Goal: Transaction & Acquisition: Purchase product/service

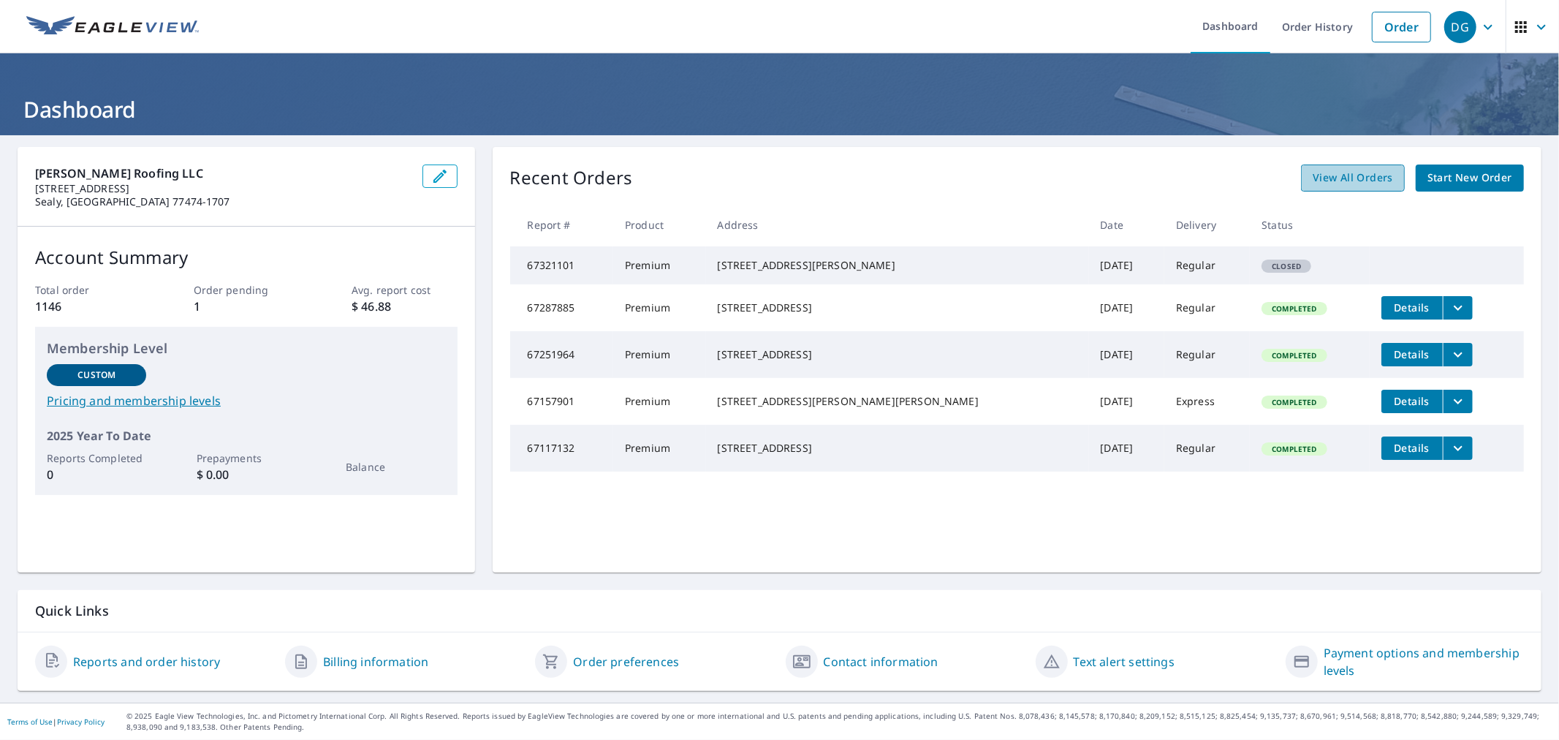
click at [1330, 179] on span "View All Orders" at bounding box center [1353, 178] width 80 height 18
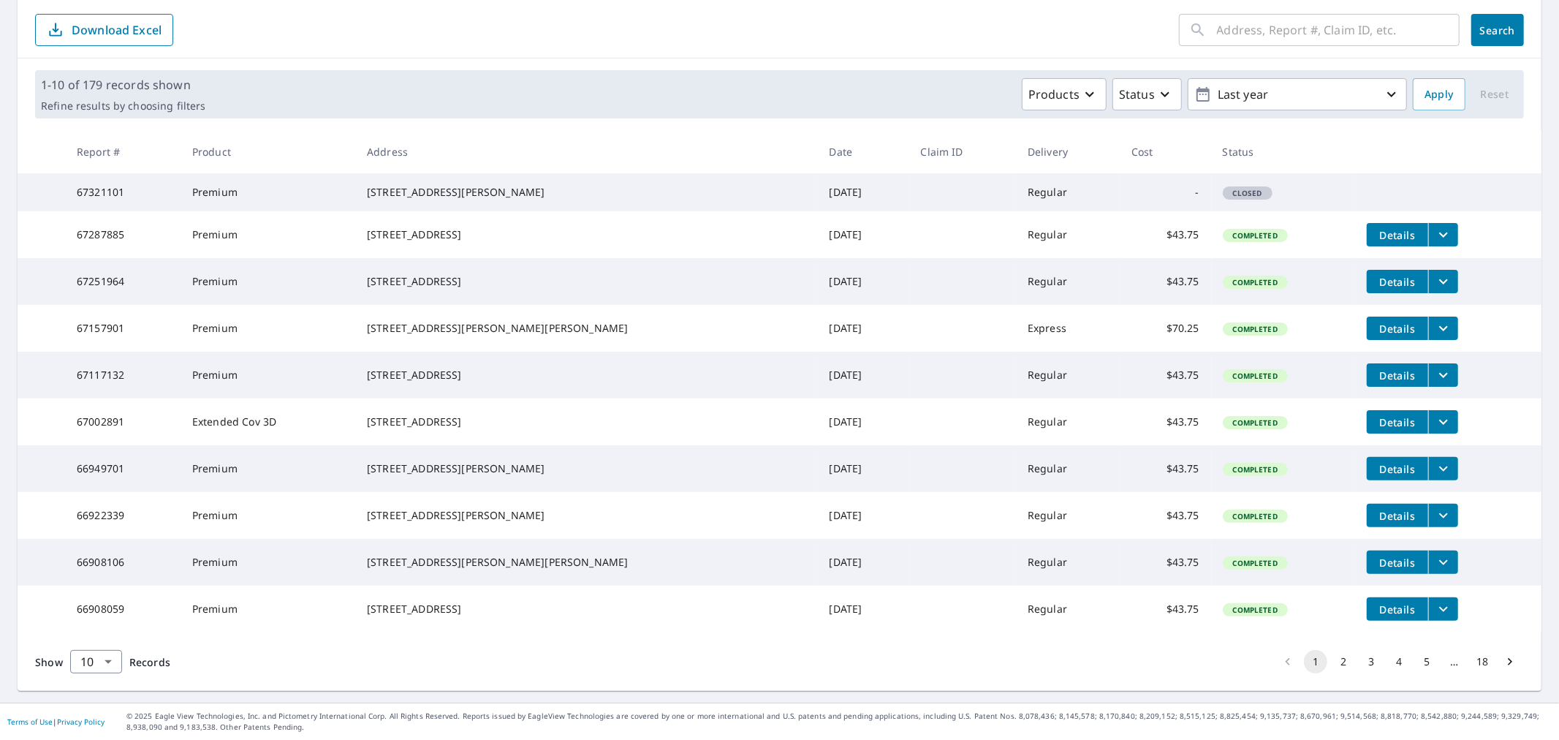
scroll to position [217, 0]
click at [1503, 661] on icon "Go to next page" at bounding box center [1510, 661] width 15 height 15
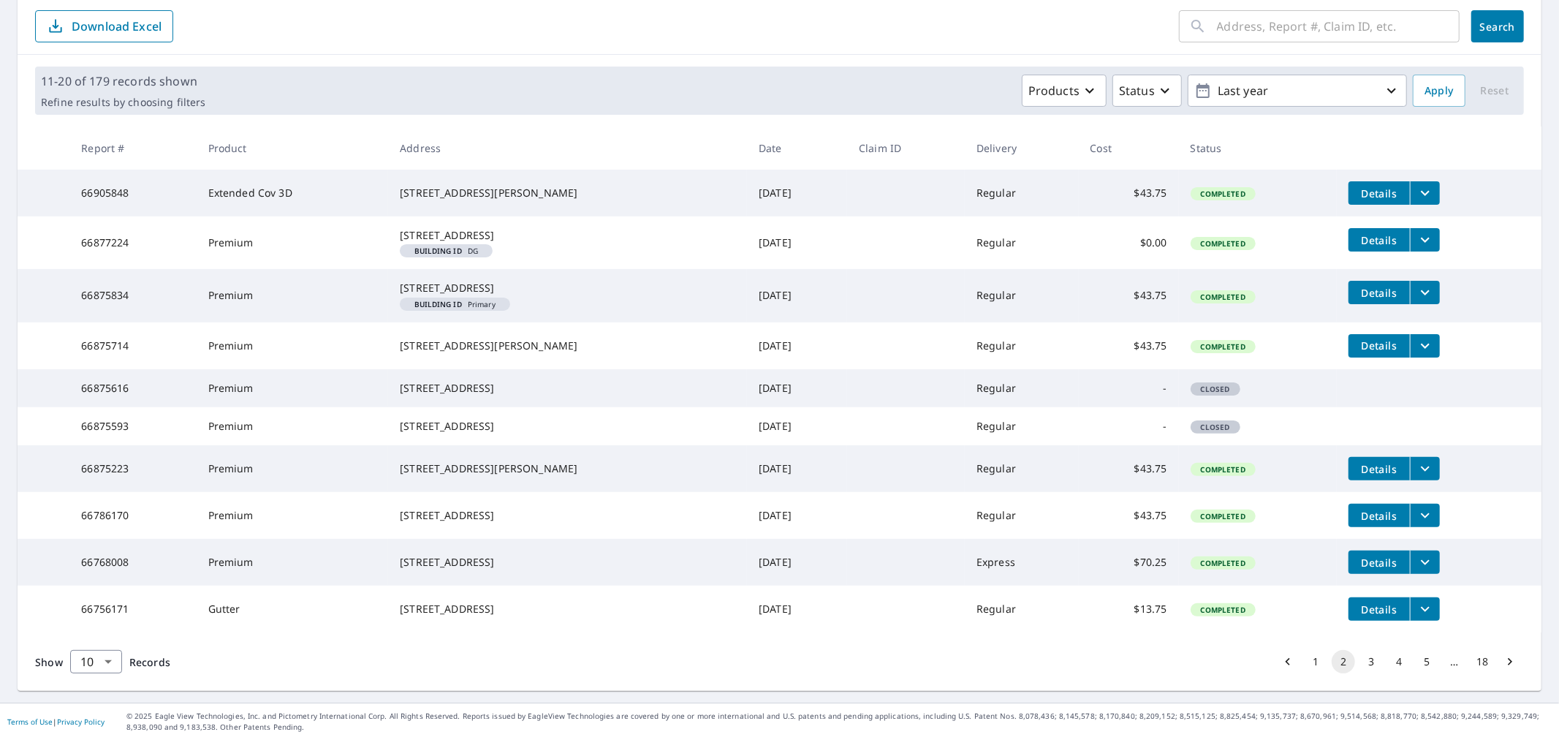
scroll to position [243, 0]
click at [1305, 668] on button "1" at bounding box center [1315, 661] width 23 height 23
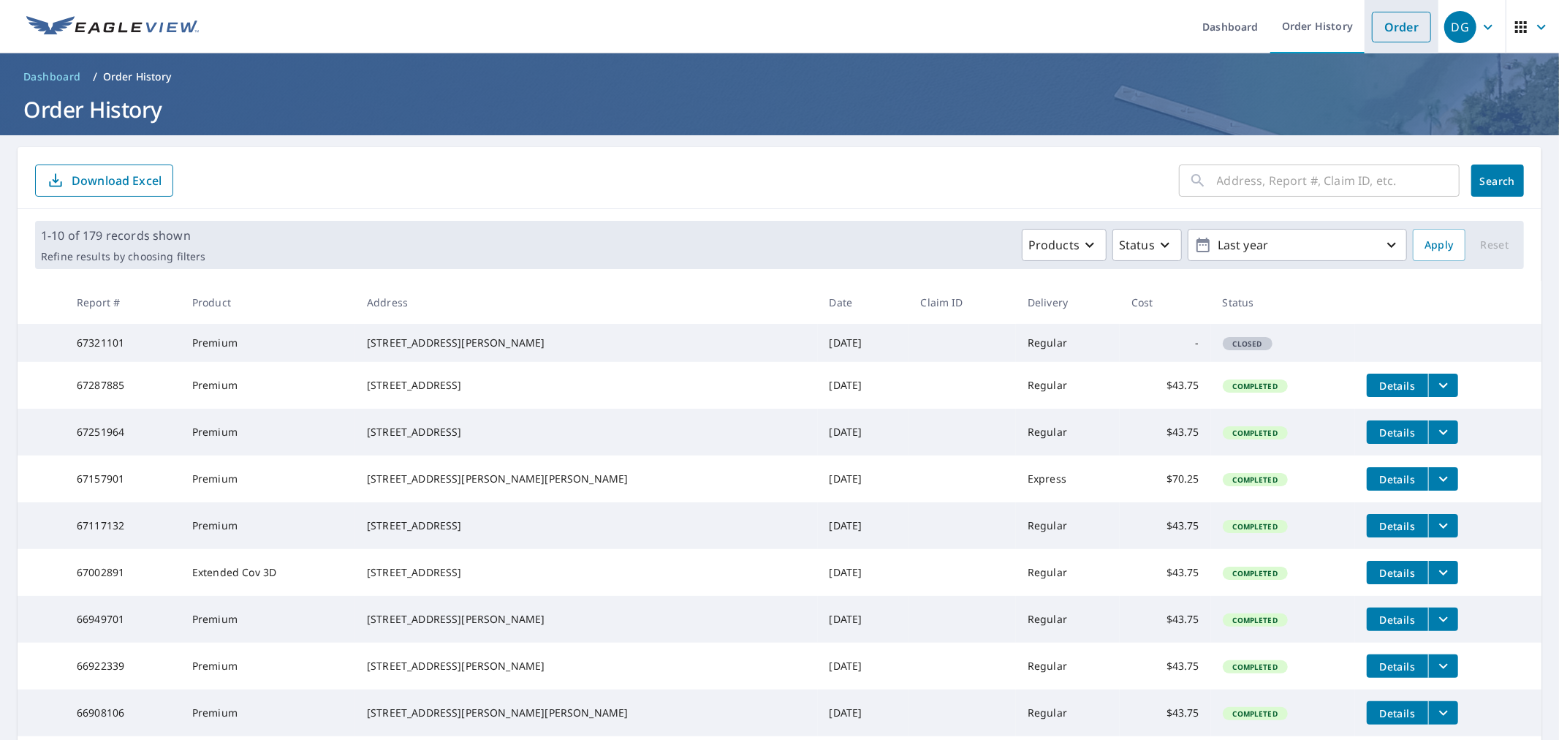
click at [1384, 31] on link "Order" at bounding box center [1401, 27] width 59 height 31
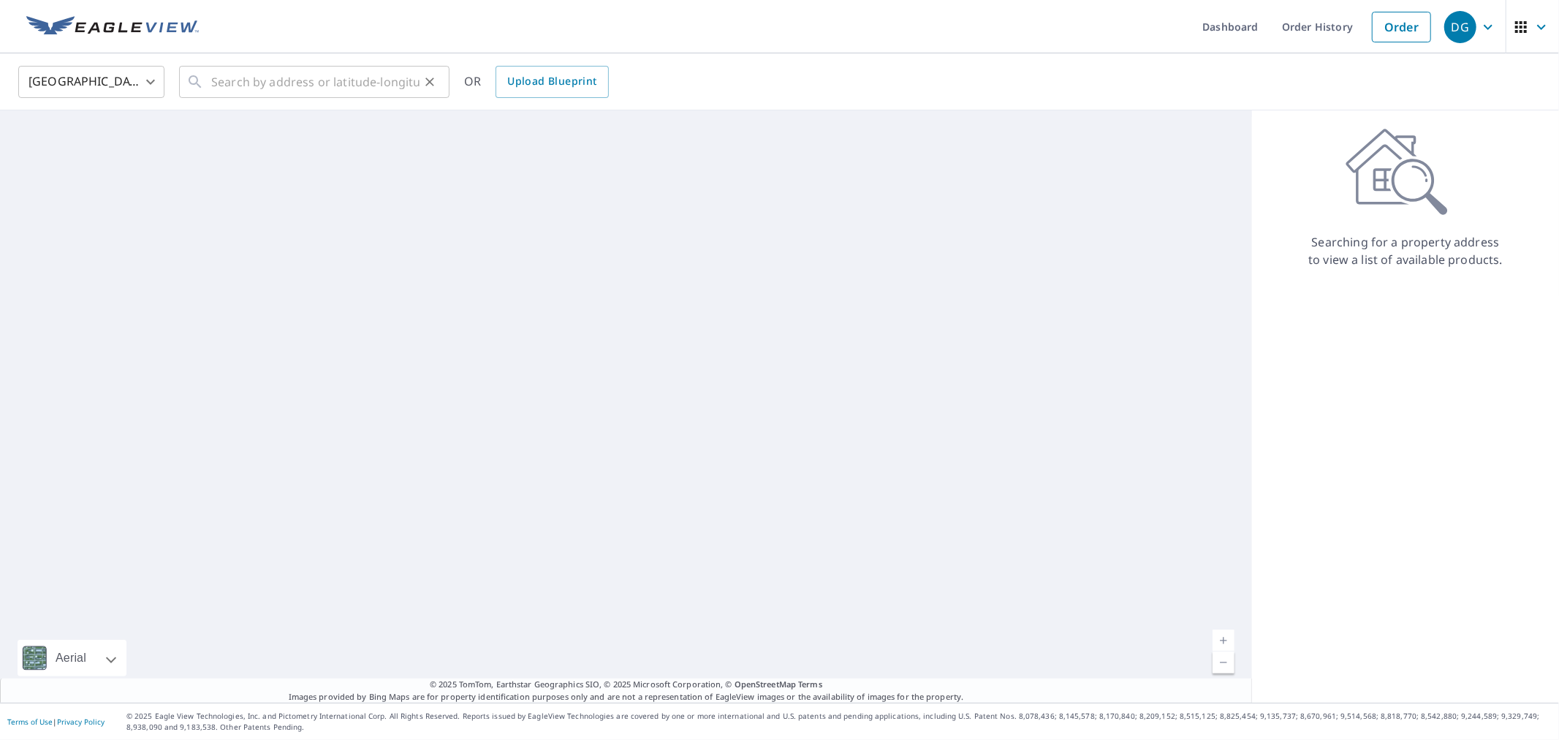
click at [210, 90] on div "​" at bounding box center [314, 82] width 270 height 32
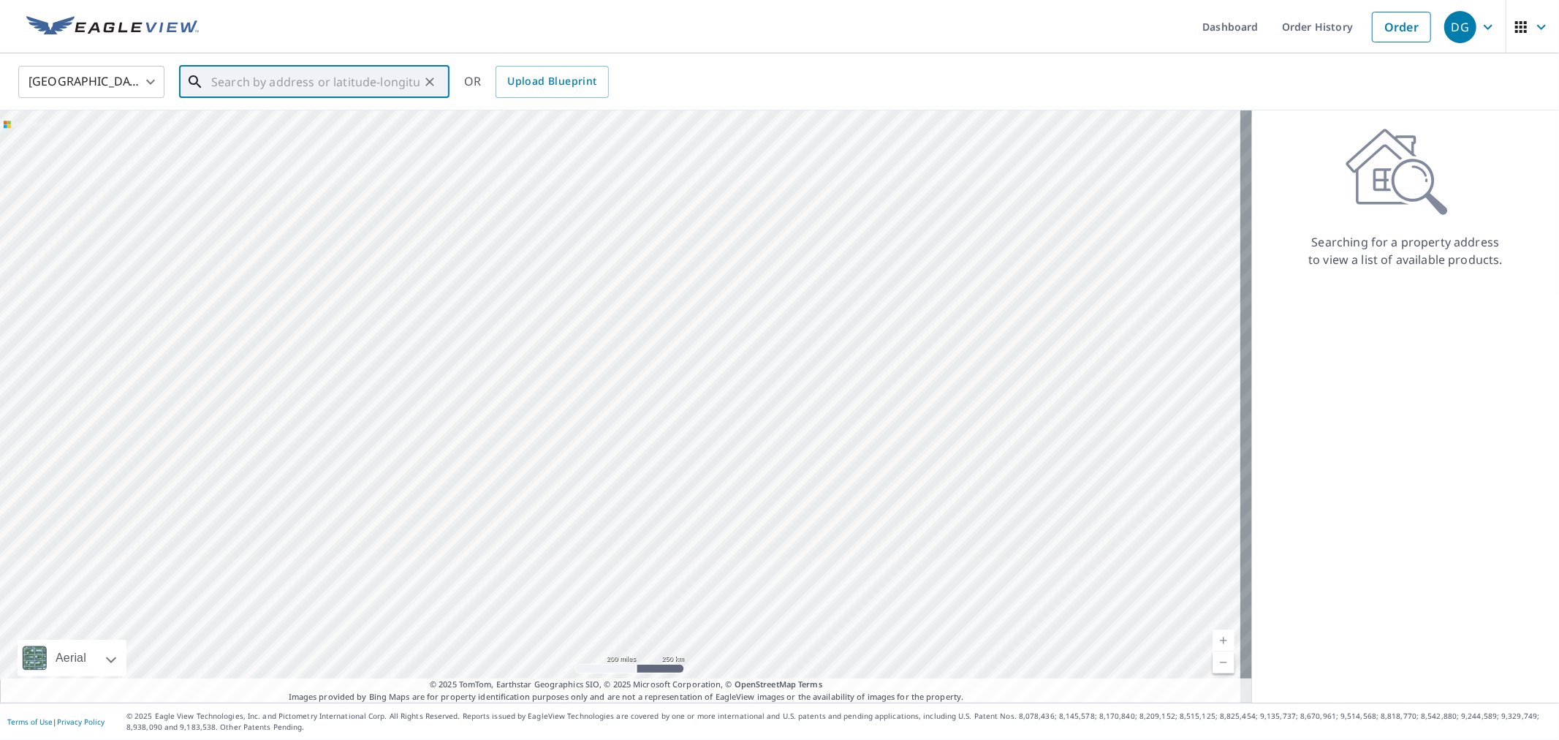
paste input "29.567389431795206, -96.79977575721088"
click at [307, 103] on ul "Match not found" at bounding box center [314, 120] width 270 height 38
type input "29.567389431795206, -96.79977575721088"
click at [711, 75] on div "United States US ​ 29.567389431795206, -96.79977575721088 ​ OR Upload Blueprint" at bounding box center [774, 81] width 1534 height 34
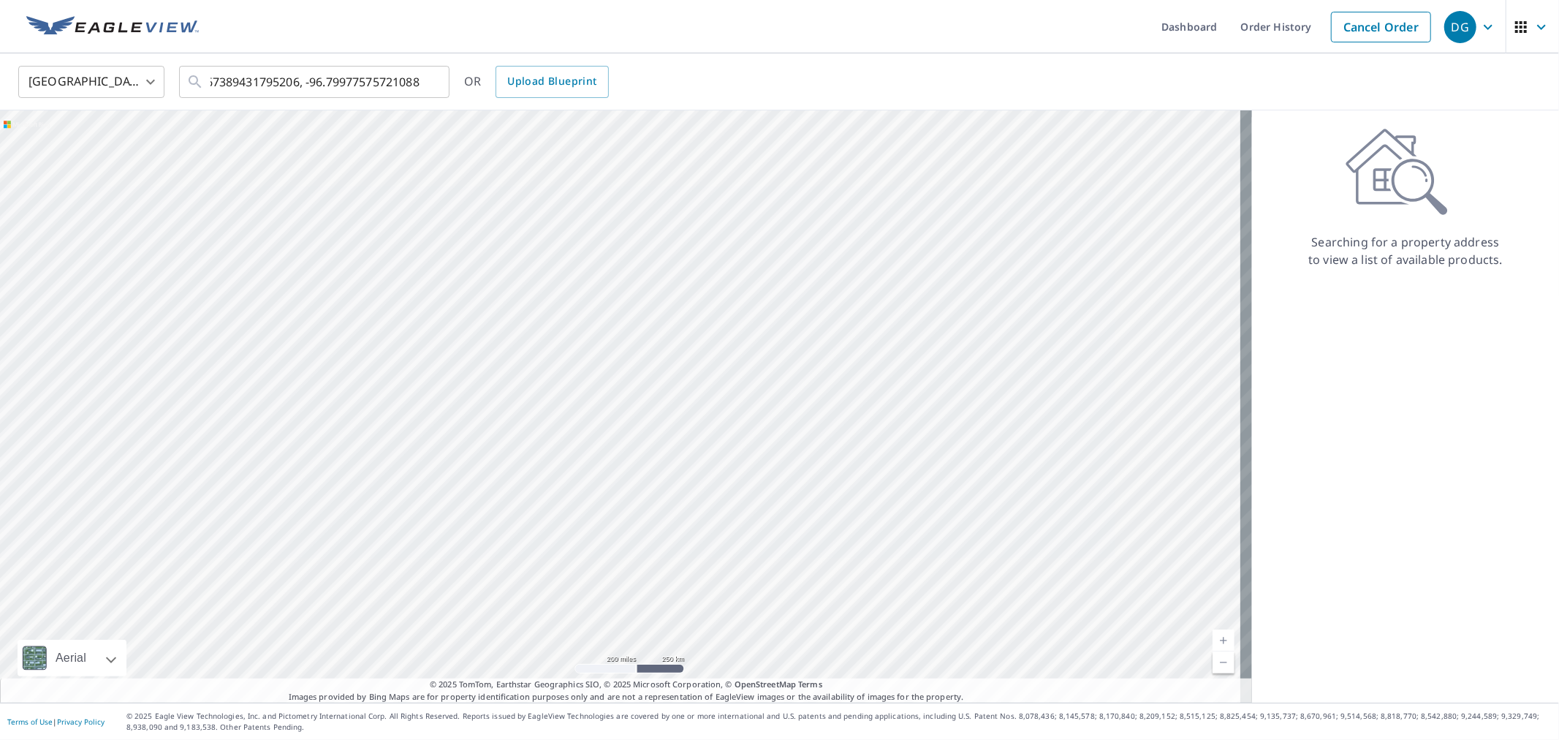
scroll to position [0, 0]
click at [572, 84] on span "Upload Blueprint" at bounding box center [551, 81] width 89 height 18
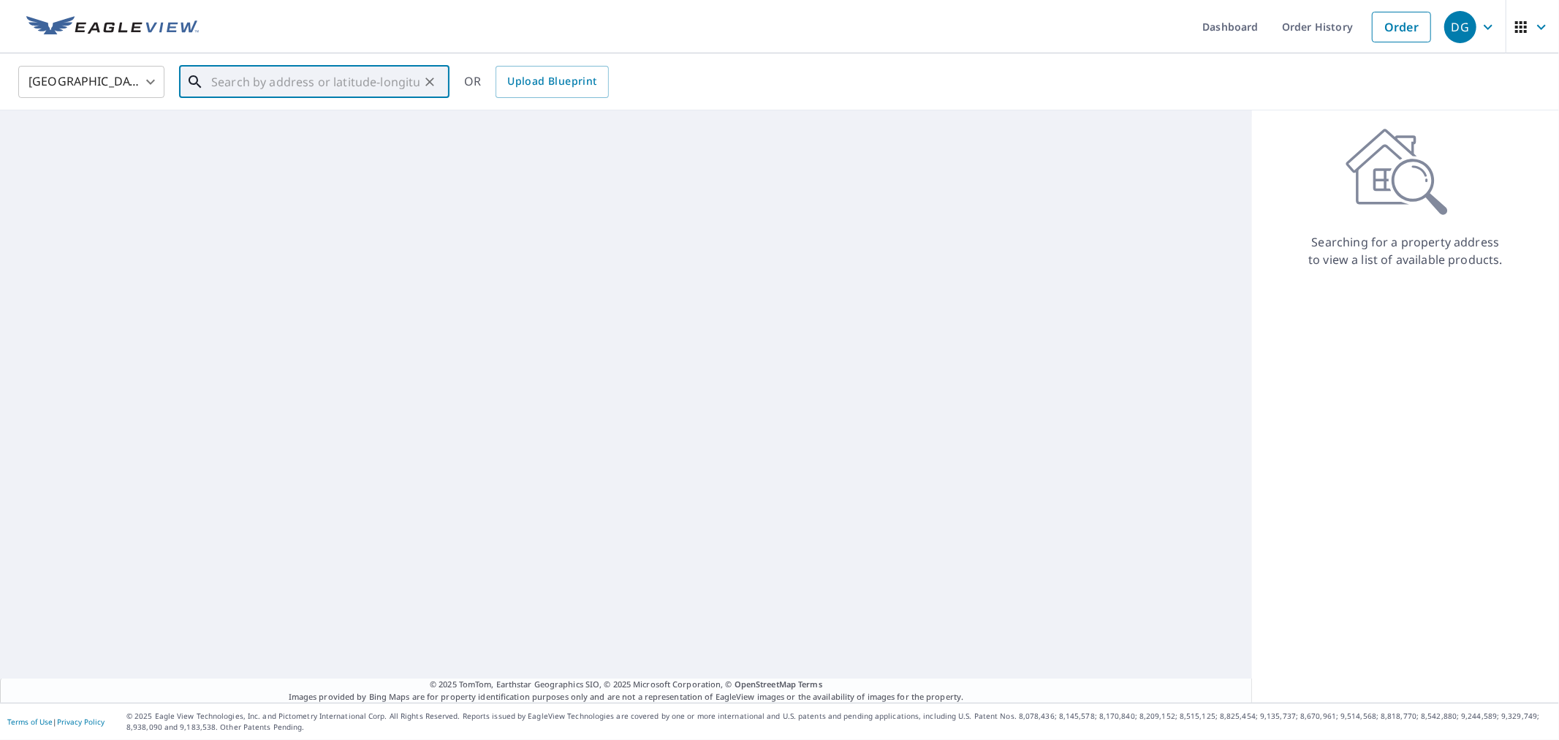
click at [259, 85] on input "text" at bounding box center [315, 81] width 208 height 41
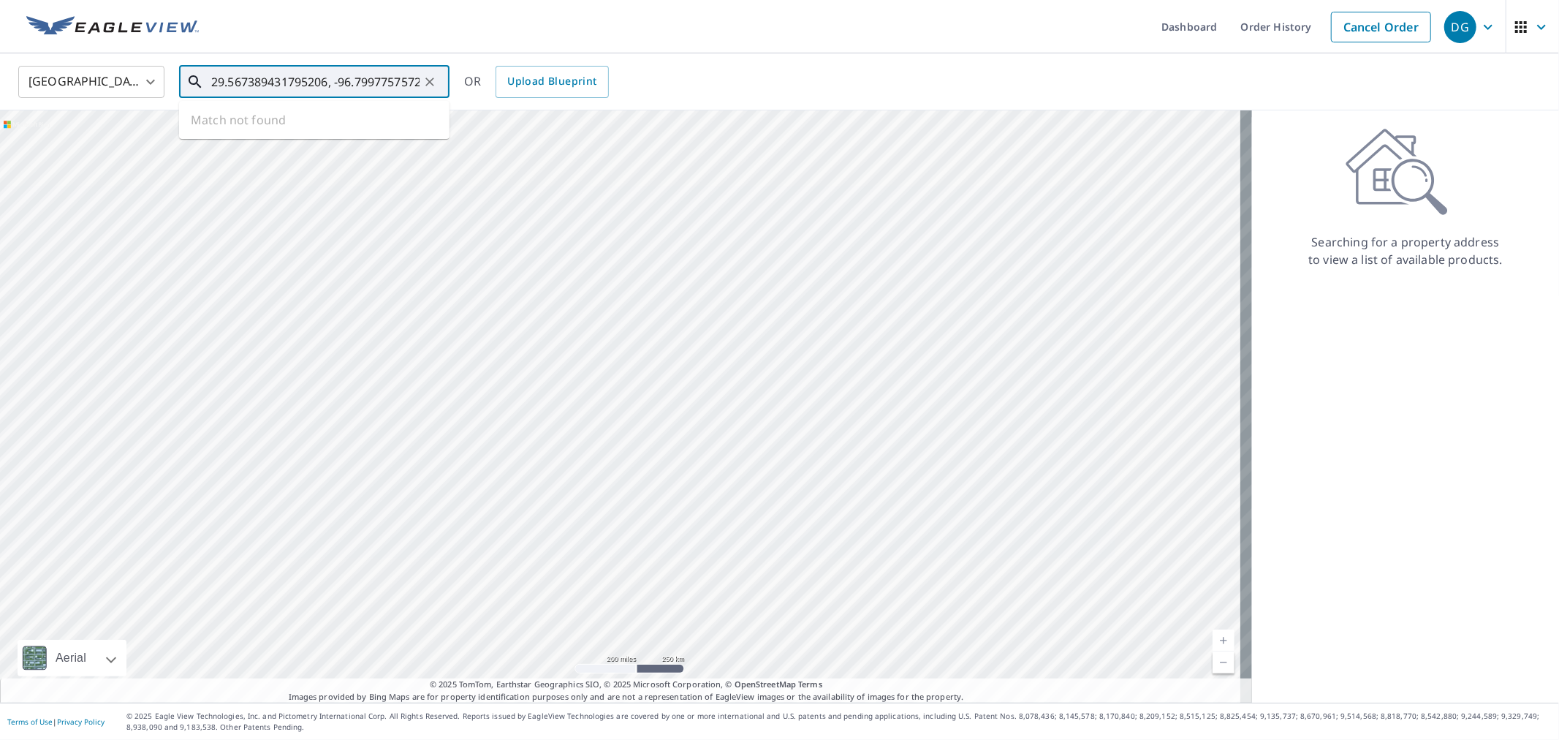
scroll to position [0, 32]
type input "29.567389431795206, -96.79977575721088"
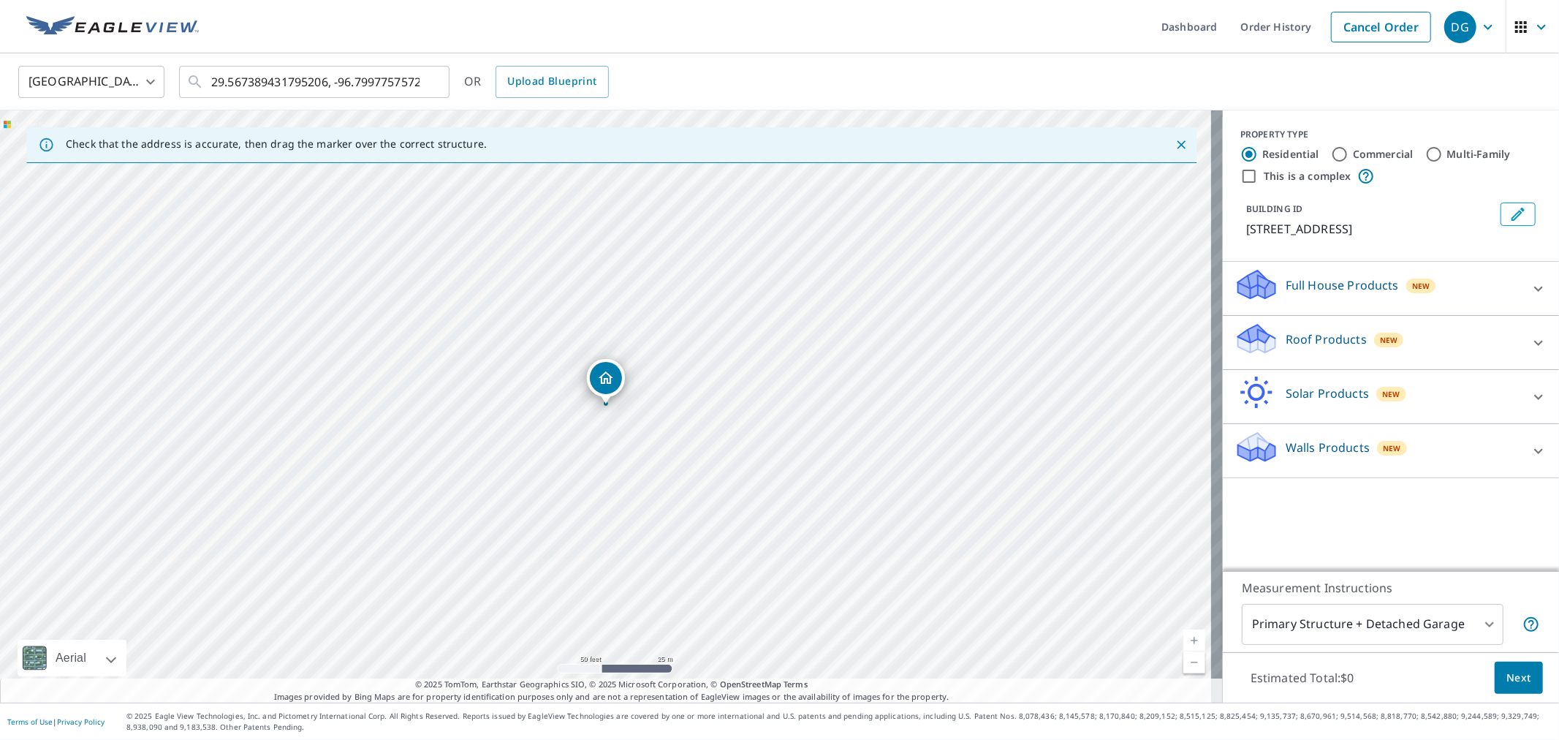
click at [1275, 279] on div "Full House Products New Full House™ $91" at bounding box center [1391, 289] width 336 height 54
click at [1322, 363] on div "Roof Products New" at bounding box center [1378, 343] width 287 height 42
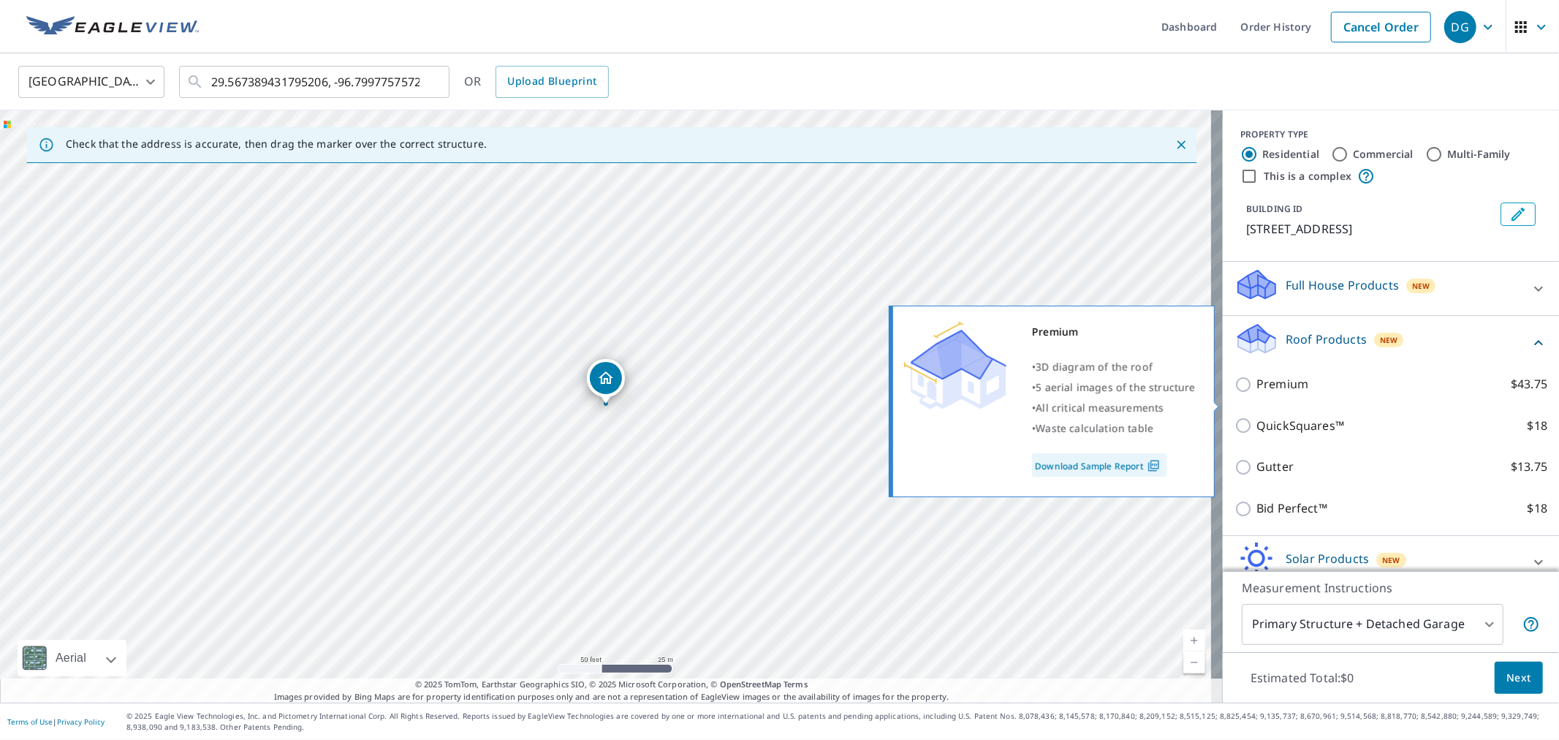
click at [1275, 393] on p "Premium" at bounding box center [1282, 384] width 52 height 18
click at [1256, 393] on input "Premium $43.75" at bounding box center [1246, 385] width 22 height 18
checkbox input "true"
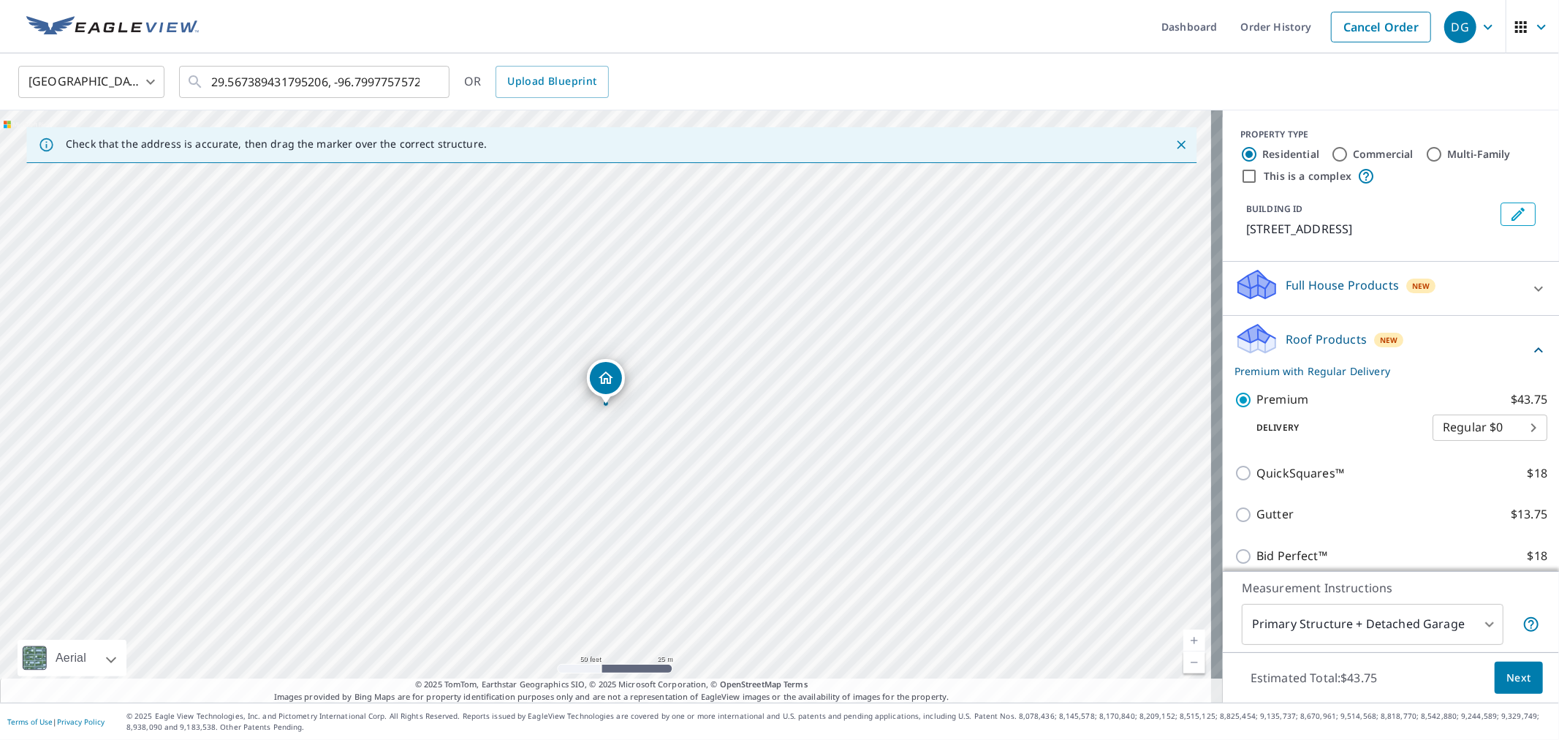
click at [1486, 447] on body "DG DG Dashboard Order History Cancel Order DG United States US ​ 29.56738943179…" at bounding box center [779, 370] width 1559 height 740
click at [1470, 498] on li "3 Hour $37" at bounding box center [1465, 497] width 115 height 26
type input "7"
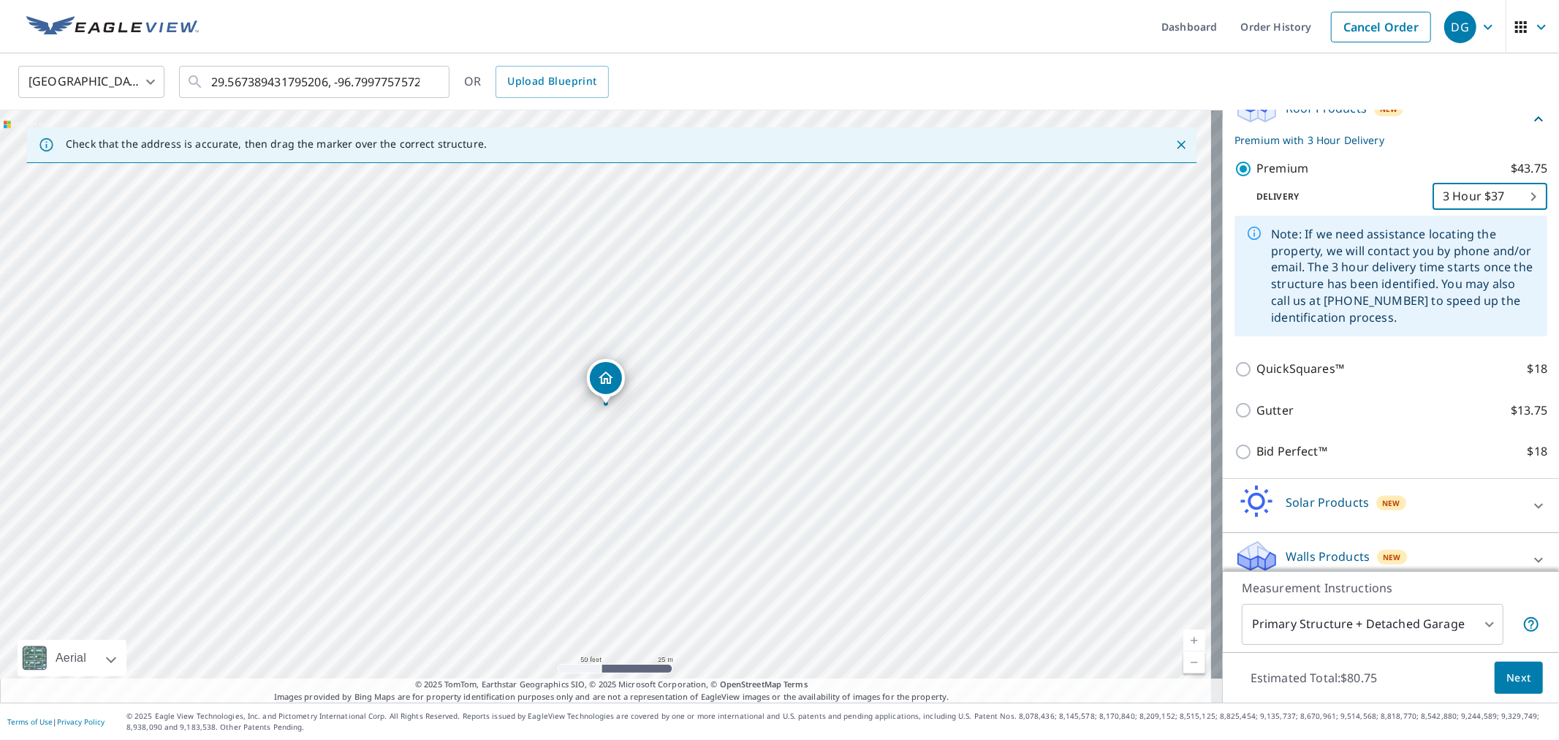
scroll to position [243, 0]
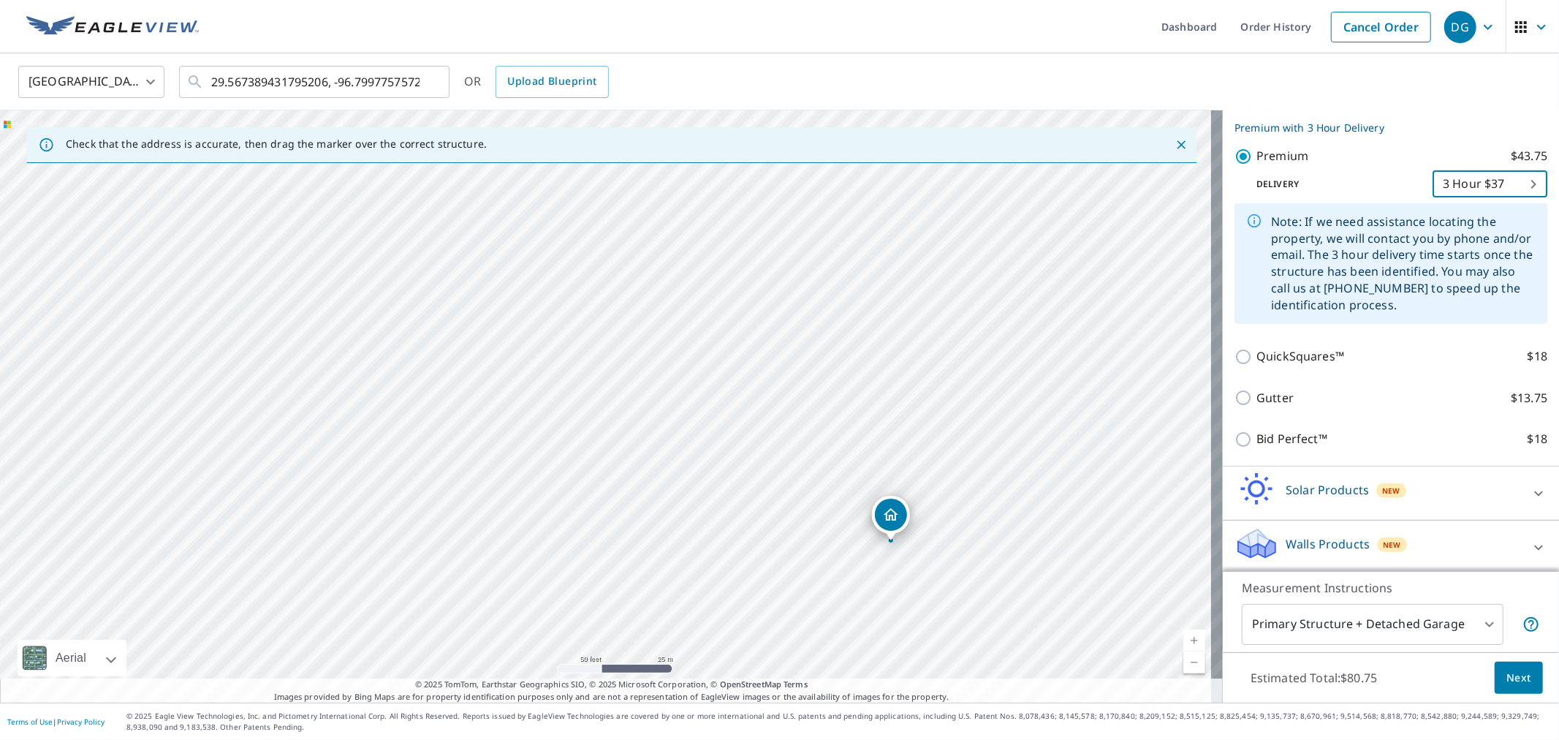
drag, startPoint x: 740, startPoint y: 390, endPoint x: 1025, endPoint y: 527, distance: 316.1
click at [1025, 527] on div "1271 County Road 141 Hallettsville, TX 77964" at bounding box center [611, 406] width 1223 height 592
drag, startPoint x: 851, startPoint y: 497, endPoint x: 879, endPoint y: 493, distance: 28.0
click at [1508, 675] on span "Next" at bounding box center [1518, 678] width 25 height 18
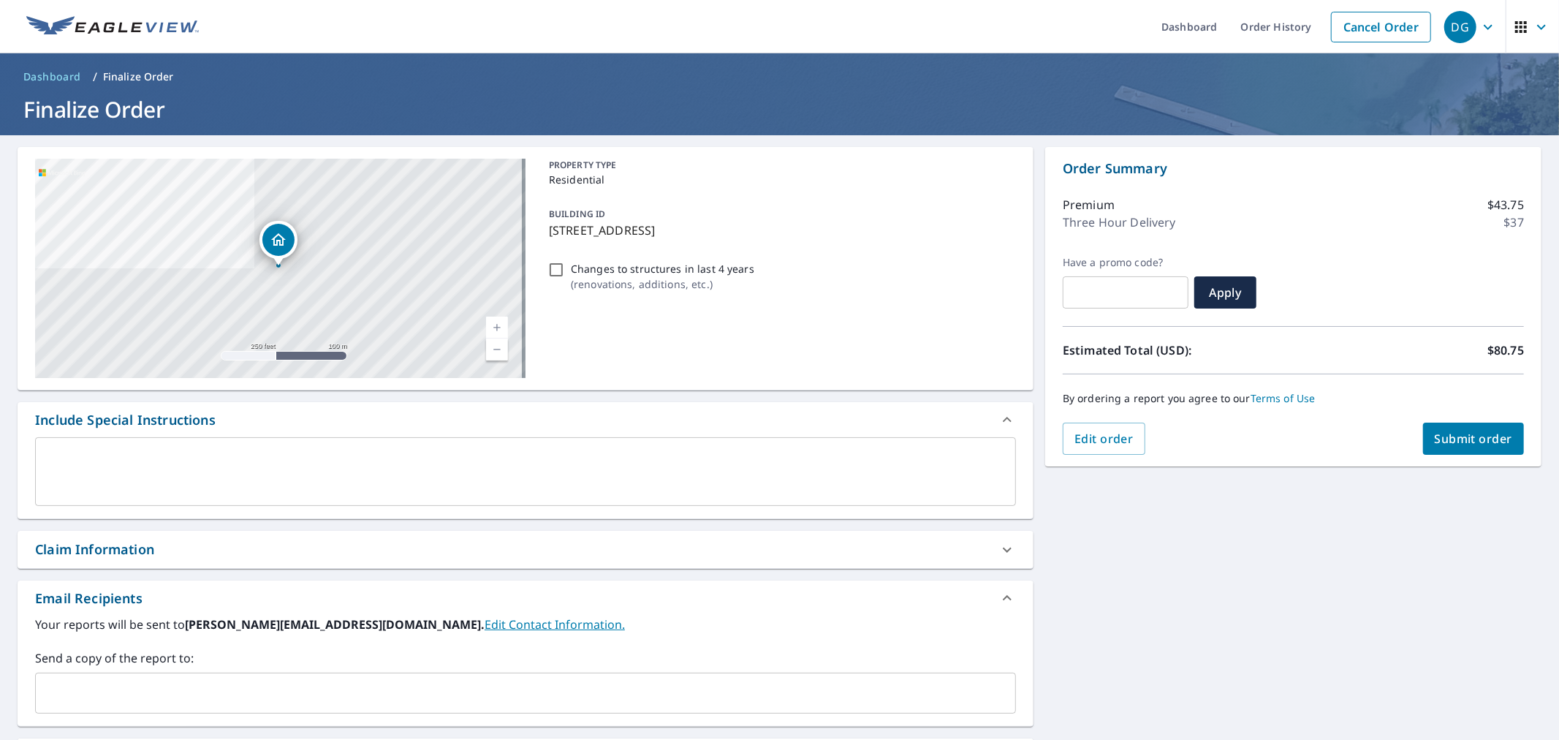
click at [132, 692] on input "text" at bounding box center [515, 693] width 946 height 28
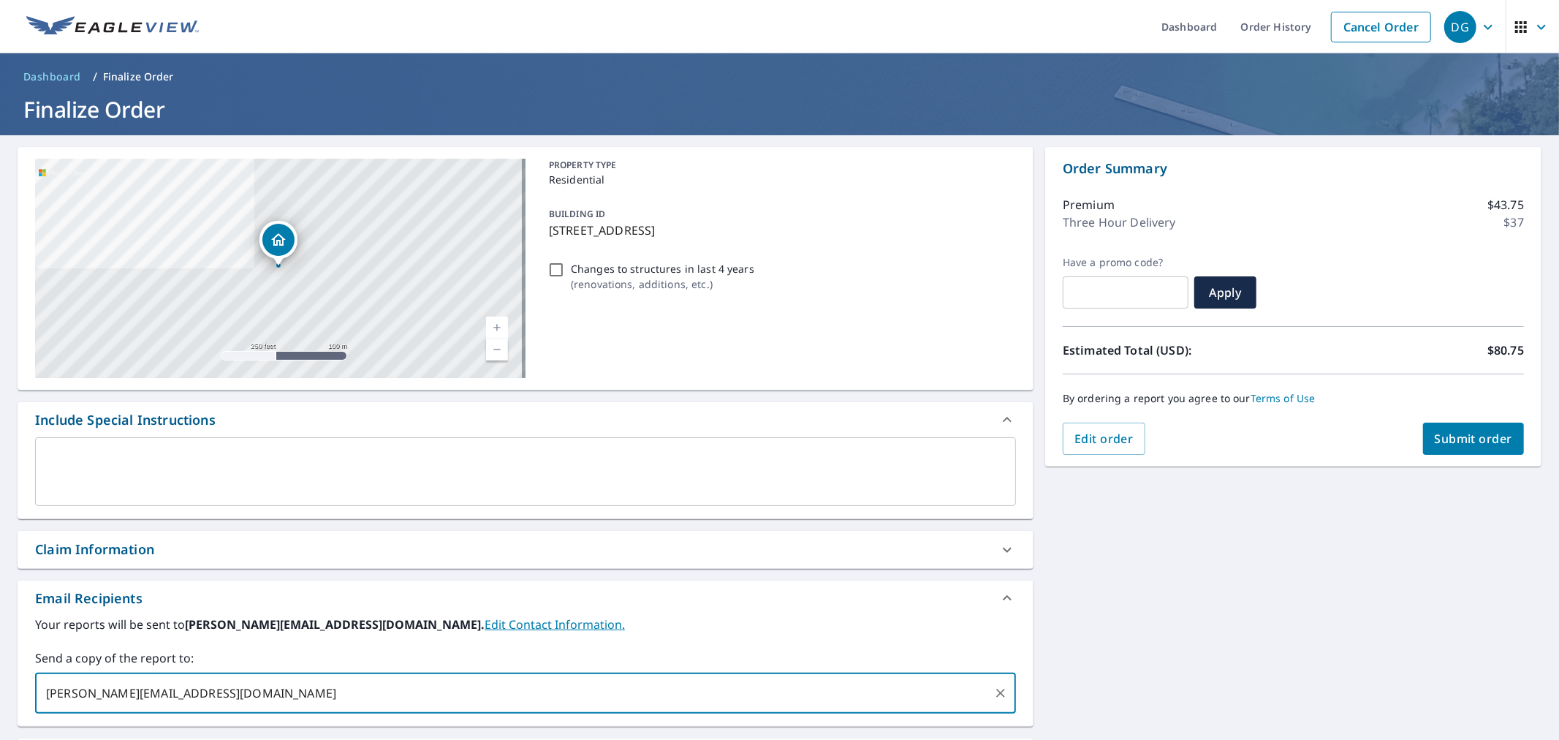
type input "Casey@houserroofingtx.com"
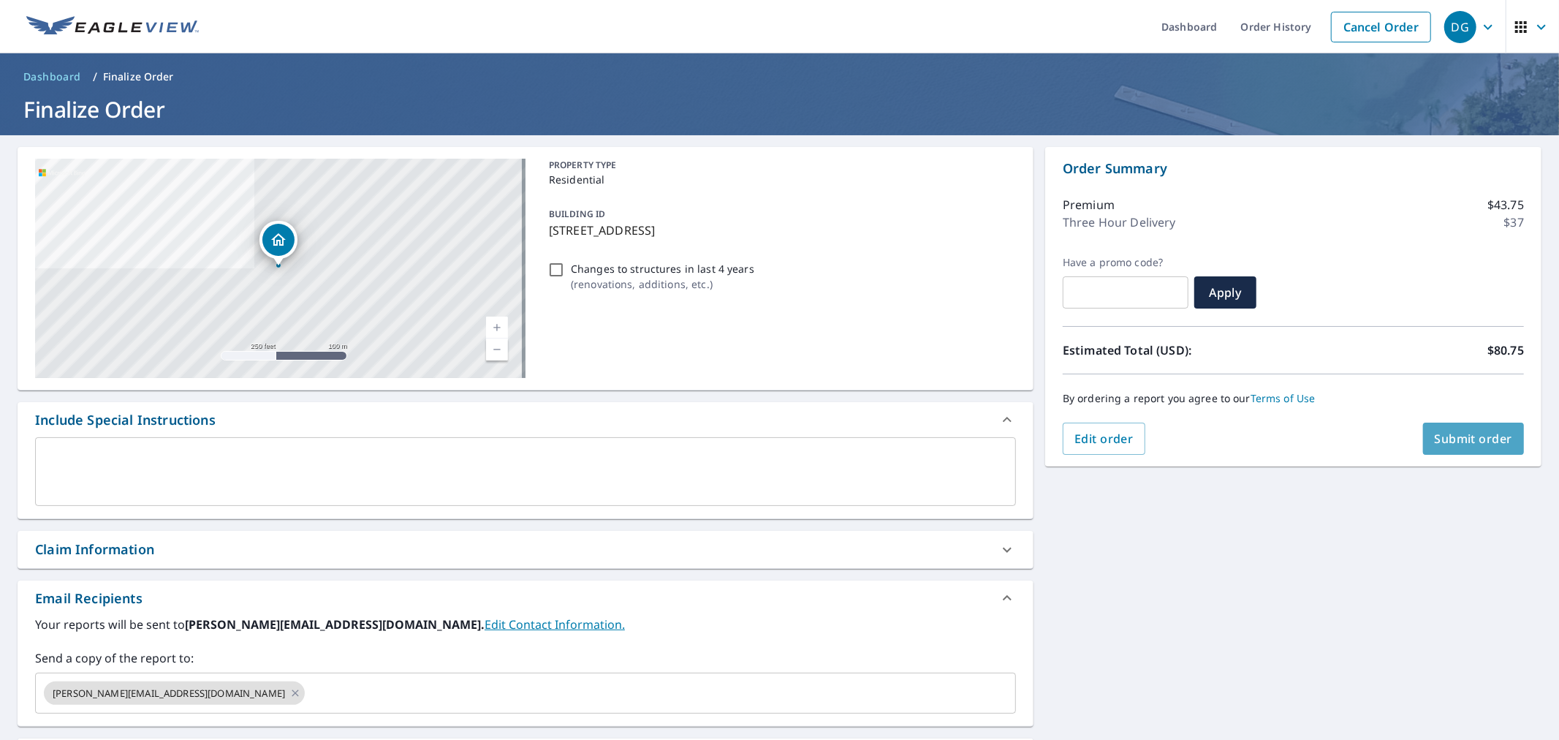
click at [1476, 440] on span "Submit order" at bounding box center [1474, 439] width 78 height 16
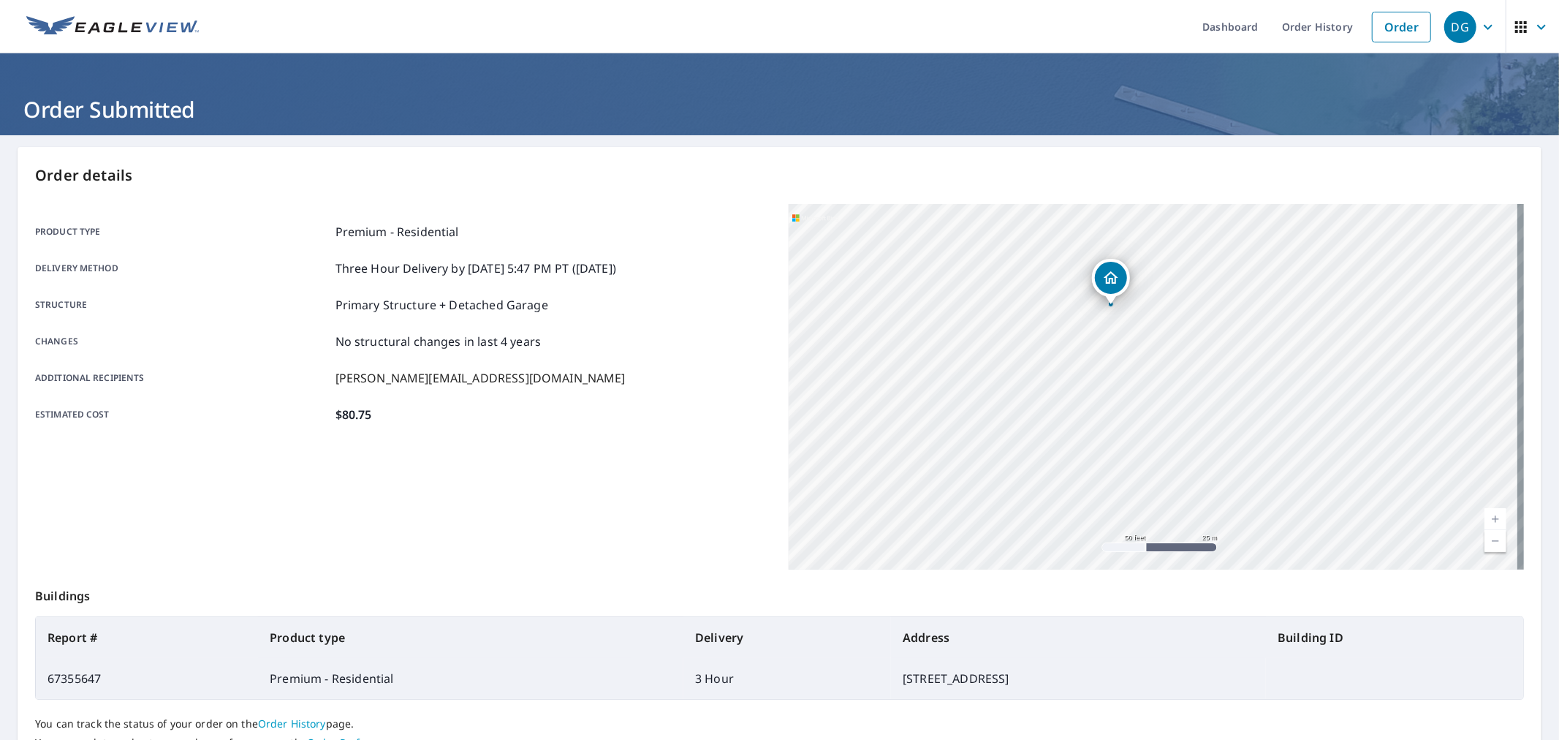
drag, startPoint x: 1093, startPoint y: 352, endPoint x: 1110, endPoint y: 544, distance: 192.9
click at [1110, 544] on div "1271 County Road 141 Hallettsville, TX 77964" at bounding box center [1157, 386] width 736 height 365
drag, startPoint x: 714, startPoint y: 675, endPoint x: 977, endPoint y: 676, distance: 263.1
click at [977, 676] on td "1271 County Road 141, Hallettsville TX 77964" at bounding box center [1078, 678] width 375 height 41
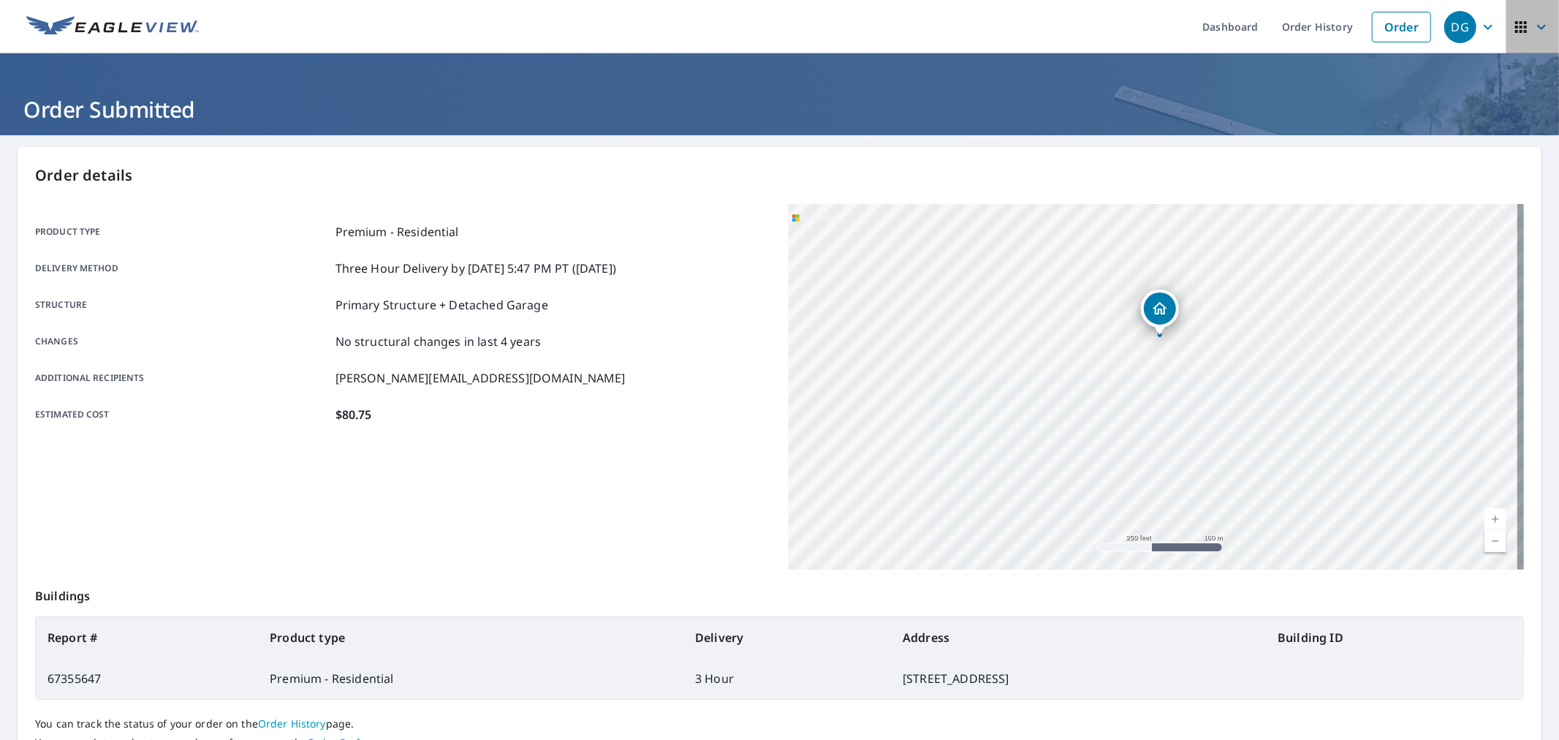
click at [1533, 26] on icon "button" at bounding box center [1542, 27] width 18 height 18
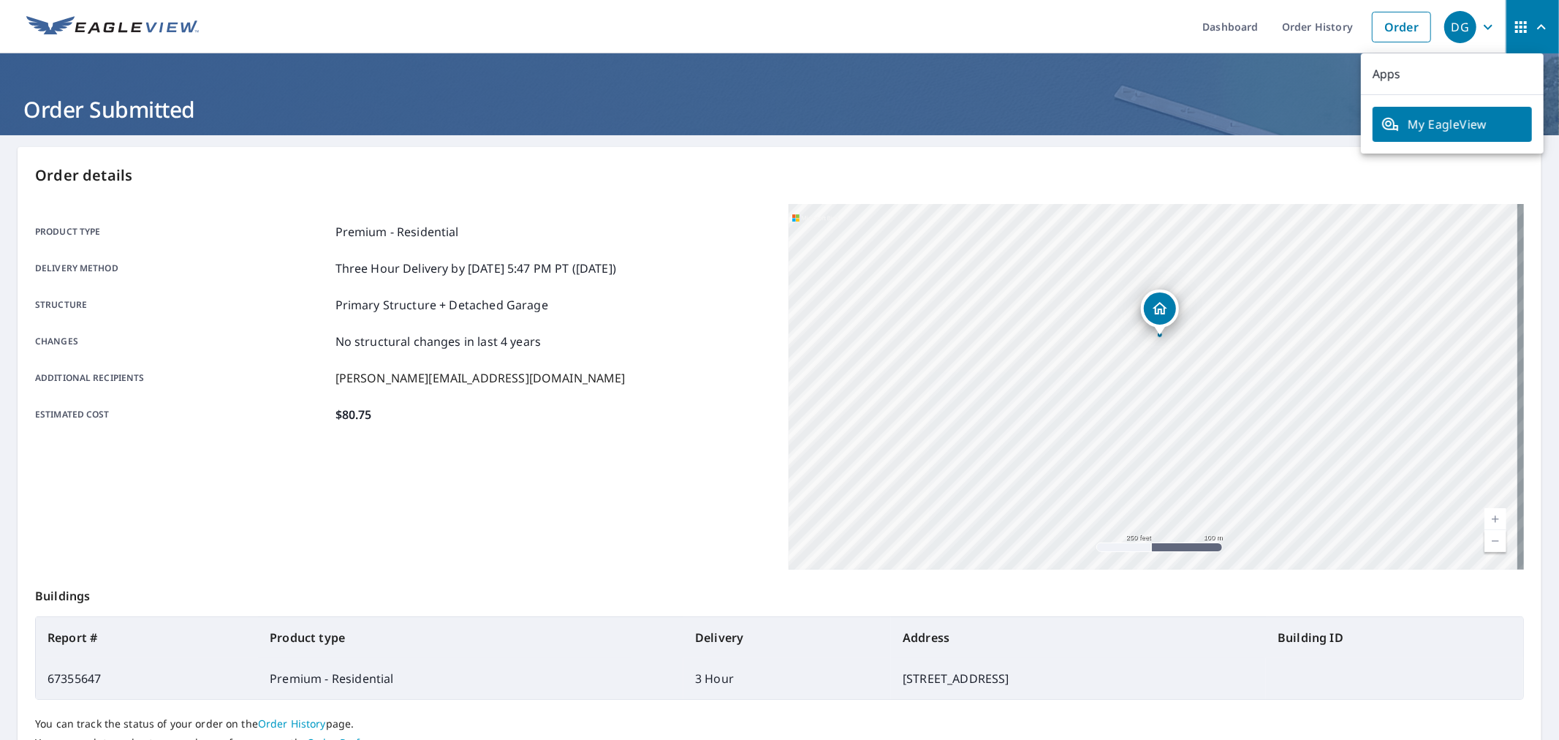
click at [976, 56] on header "Order Submitted" at bounding box center [779, 94] width 1559 height 82
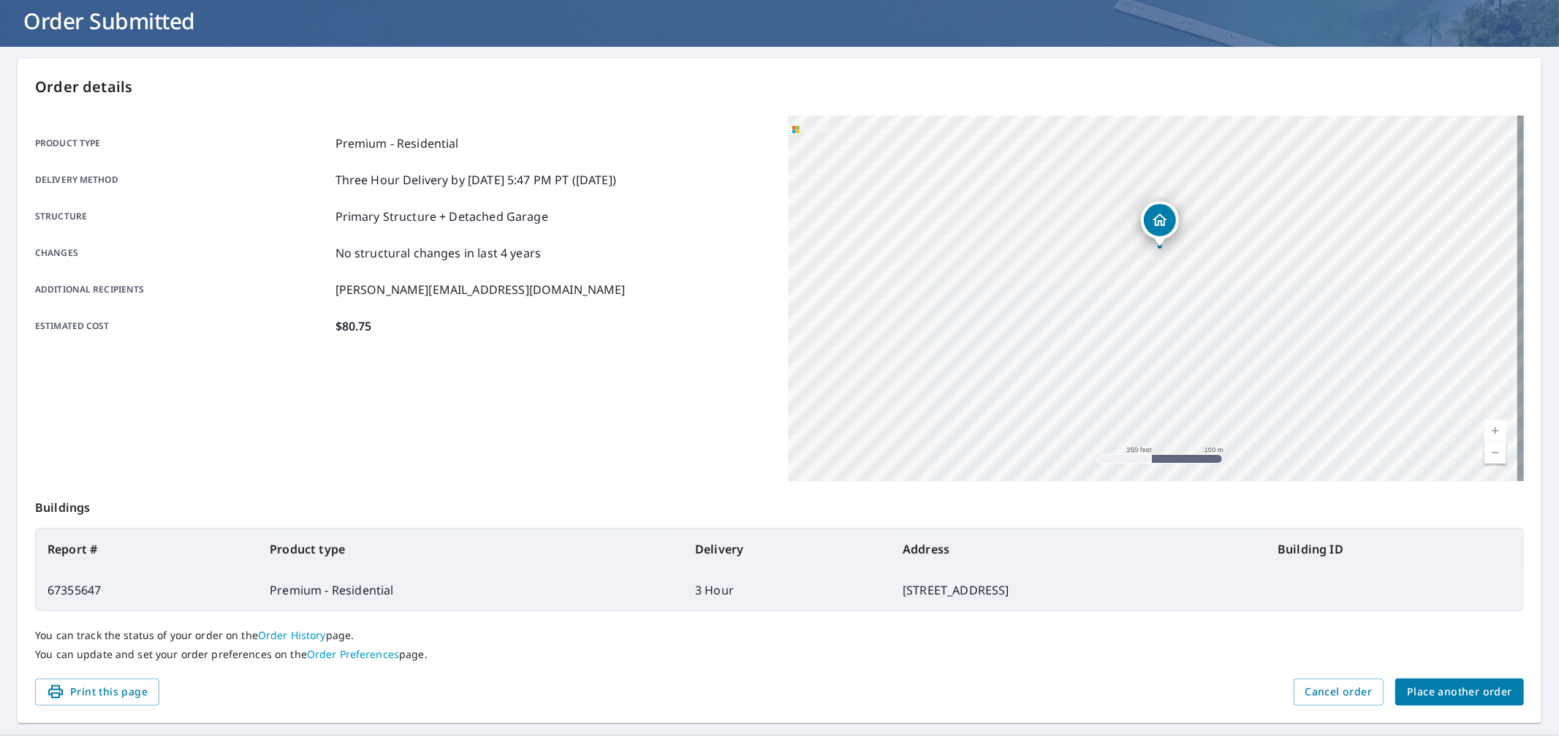
scroll to position [120, 0]
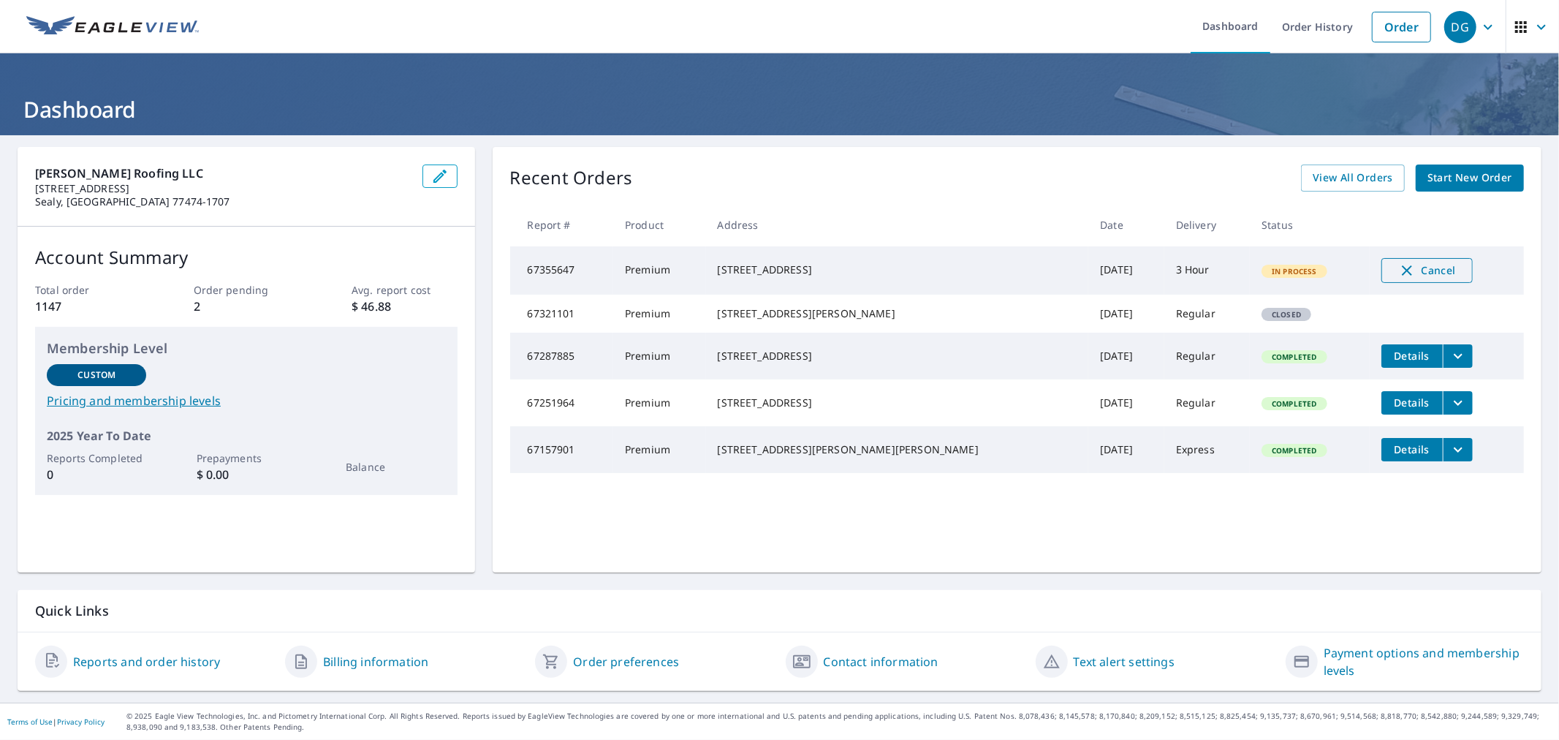
click at [1398, 269] on icon "button" at bounding box center [1407, 271] width 18 height 18
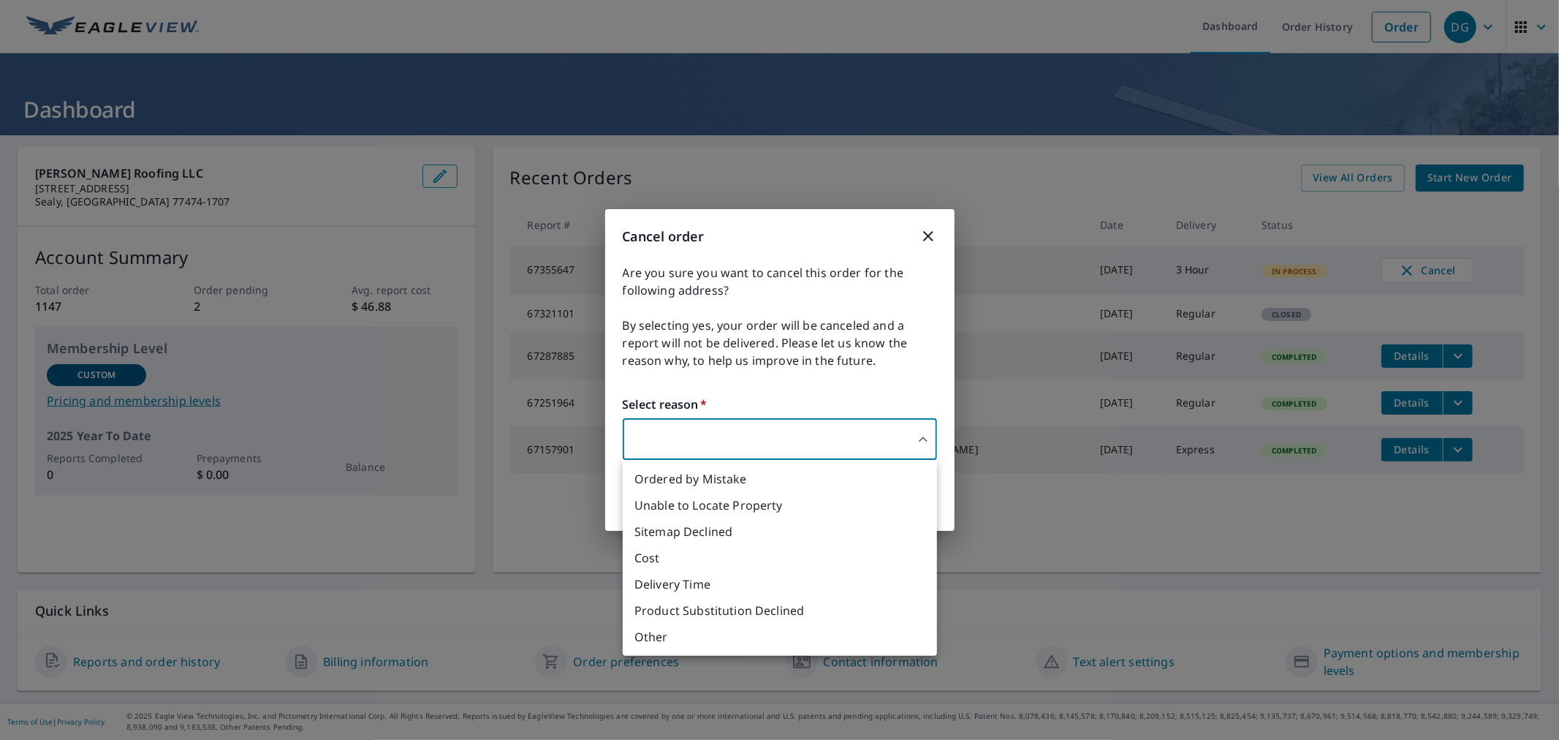
click at [755, 441] on body "DG DG Dashboard Order History Order DG Dashboard [PERSON_NAME] Roofing LLC [STR…" at bounding box center [779, 370] width 1559 height 740
click at [664, 645] on li "Other" at bounding box center [780, 636] width 314 height 26
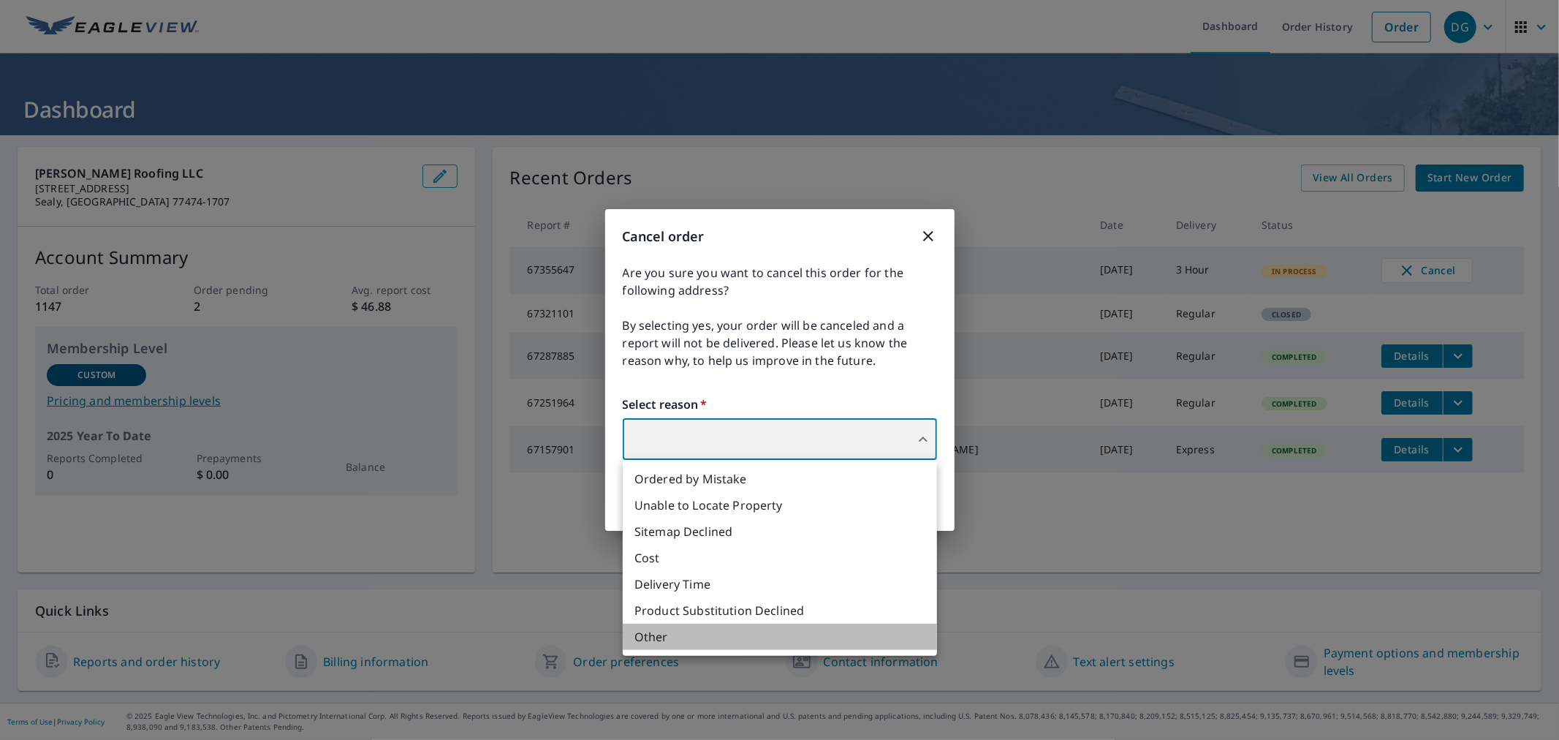
type input "36"
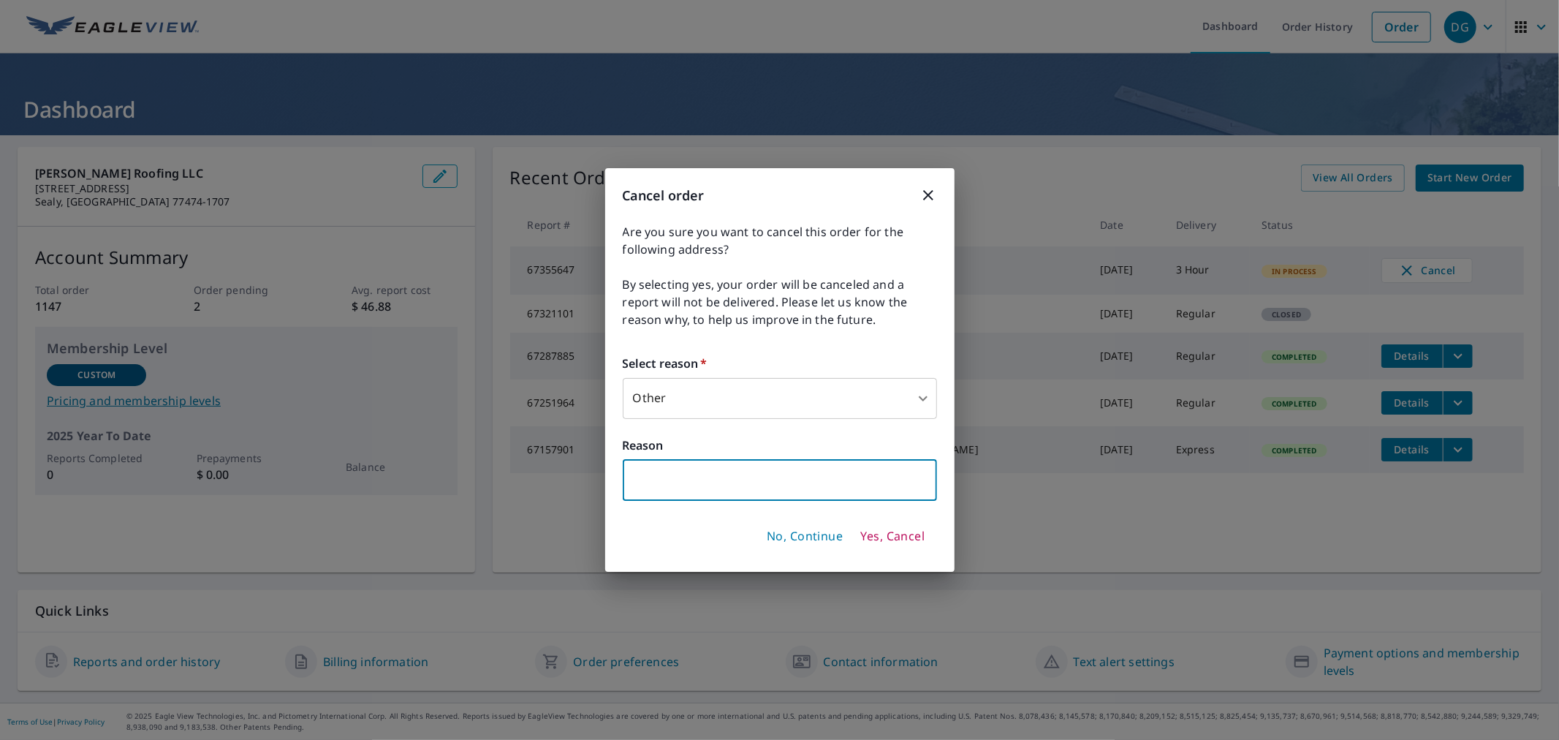
click at [689, 476] on input "text" at bounding box center [780, 480] width 314 height 41
type input "G"
type input "Project manager will hand measure"
click at [887, 536] on span "Yes, Cancel" at bounding box center [892, 536] width 64 height 16
